Goal: Information Seeking & Learning: Learn about a topic

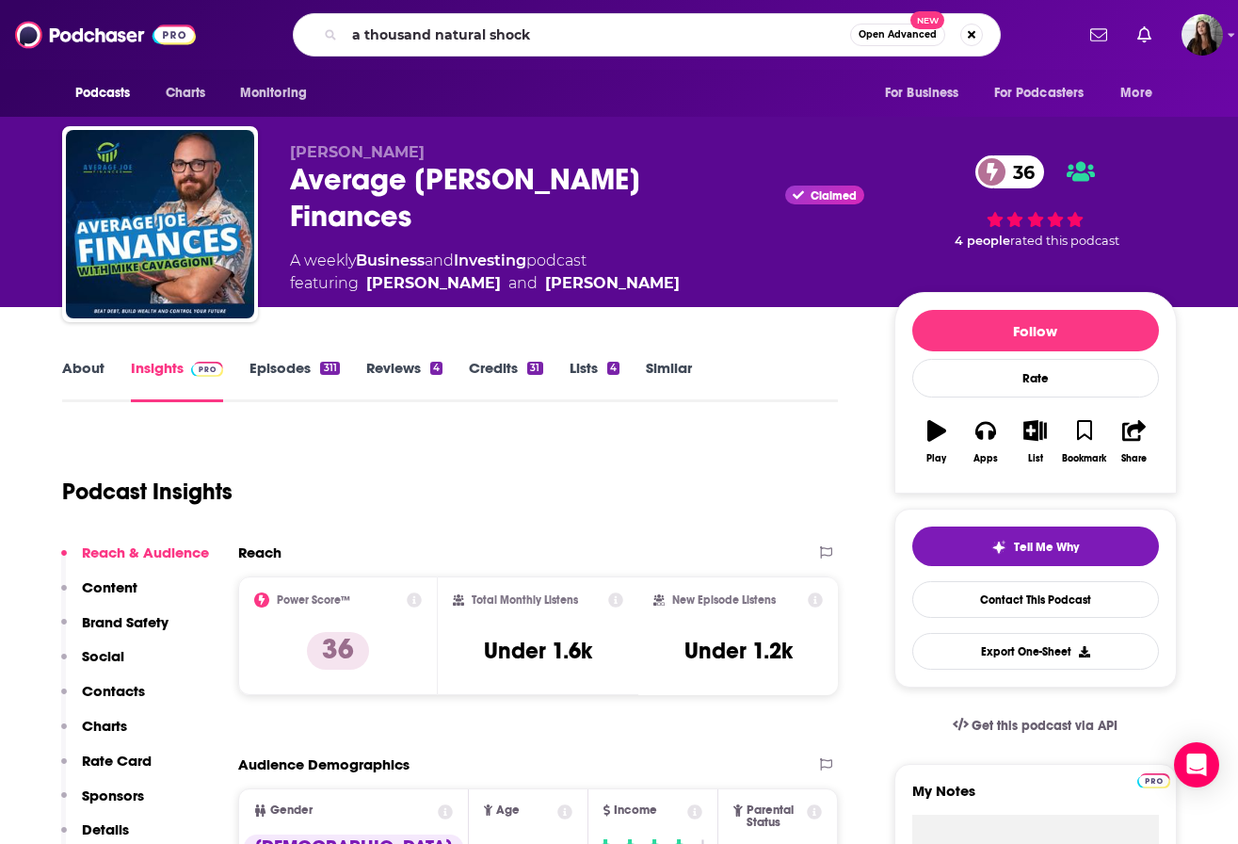
type input "a thousand natural shocks"
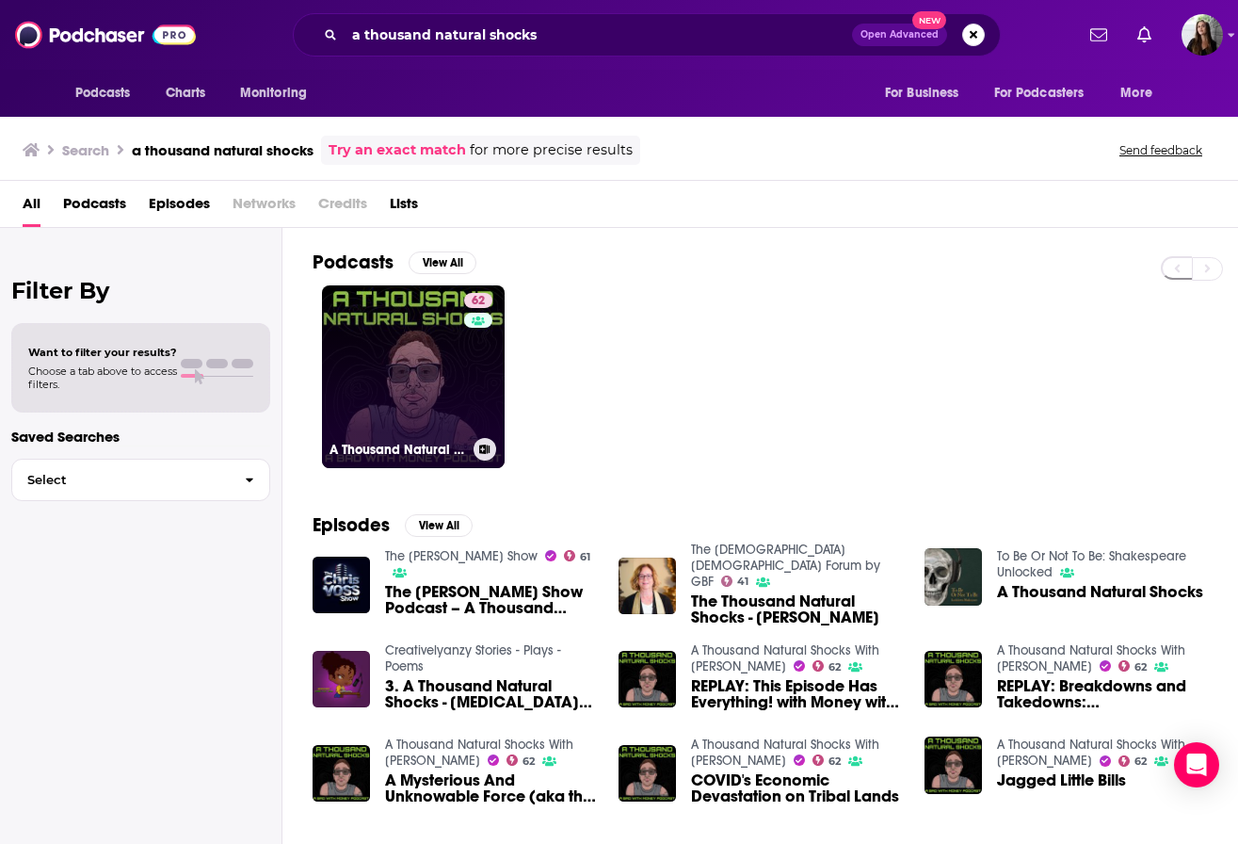
click at [388, 348] on link "62 A Thousand Natural Shocks With [PERSON_NAME]" at bounding box center [413, 376] width 183 height 183
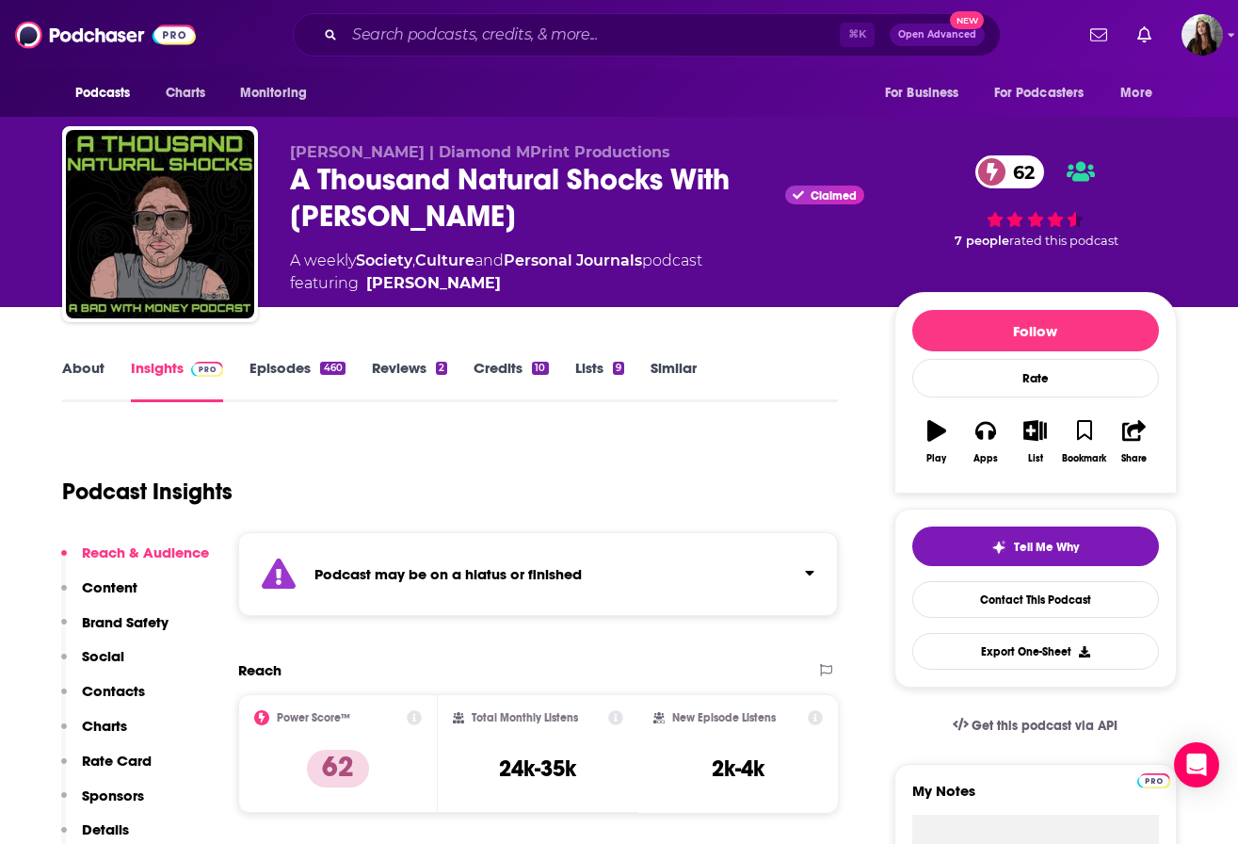
click at [278, 373] on link "Episodes 460" at bounding box center [297, 380] width 95 height 43
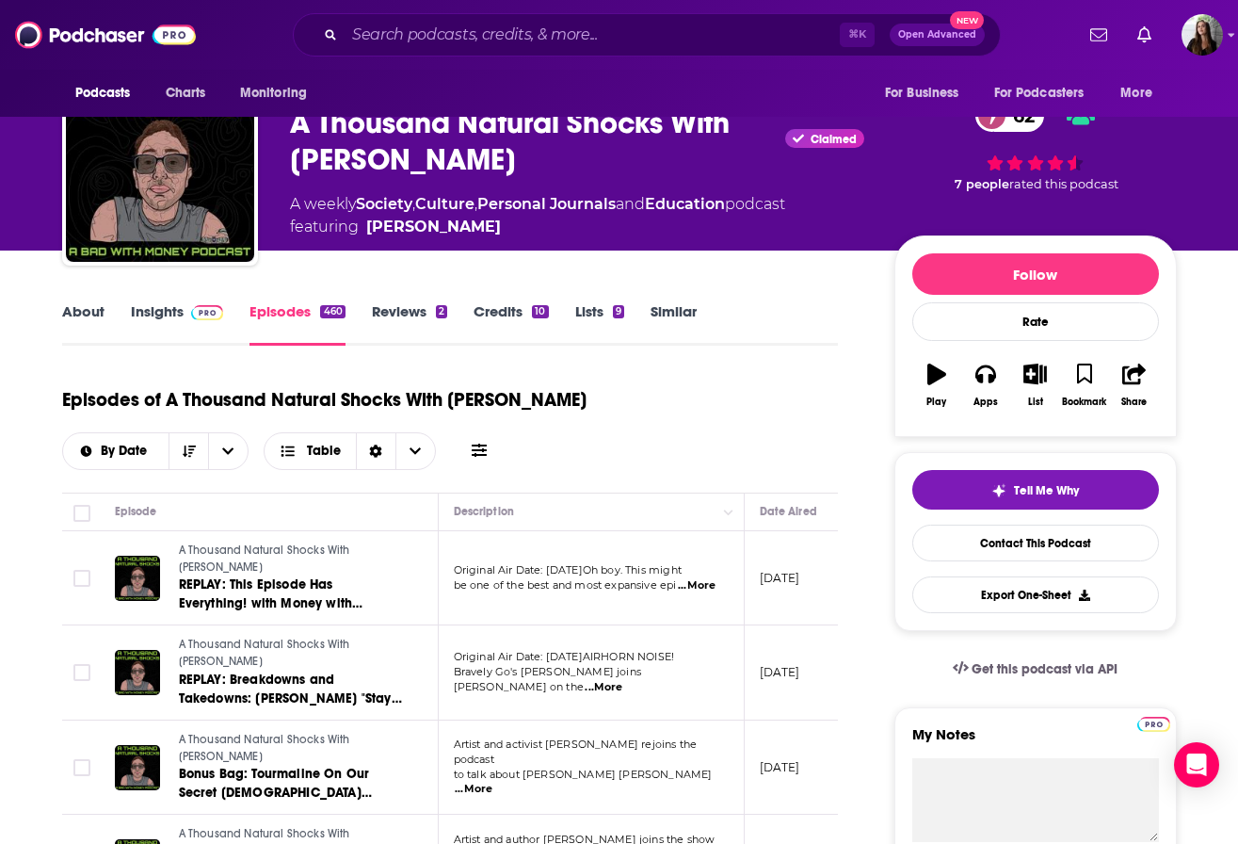
scroll to position [56, 0]
